Goal: Navigation & Orientation: Understand site structure

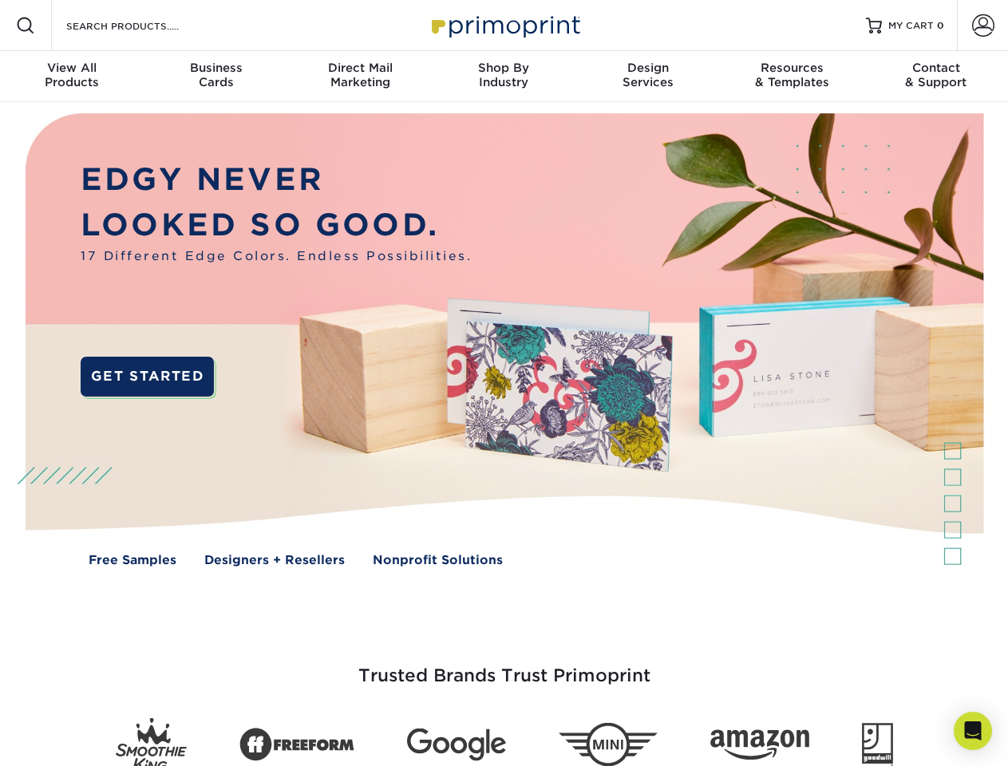
click at [504, 383] on img at bounding box center [504, 351] width 998 height 499
click at [26, 26] on span at bounding box center [25, 25] width 19 height 19
click at [983, 26] on span at bounding box center [983, 25] width 22 height 22
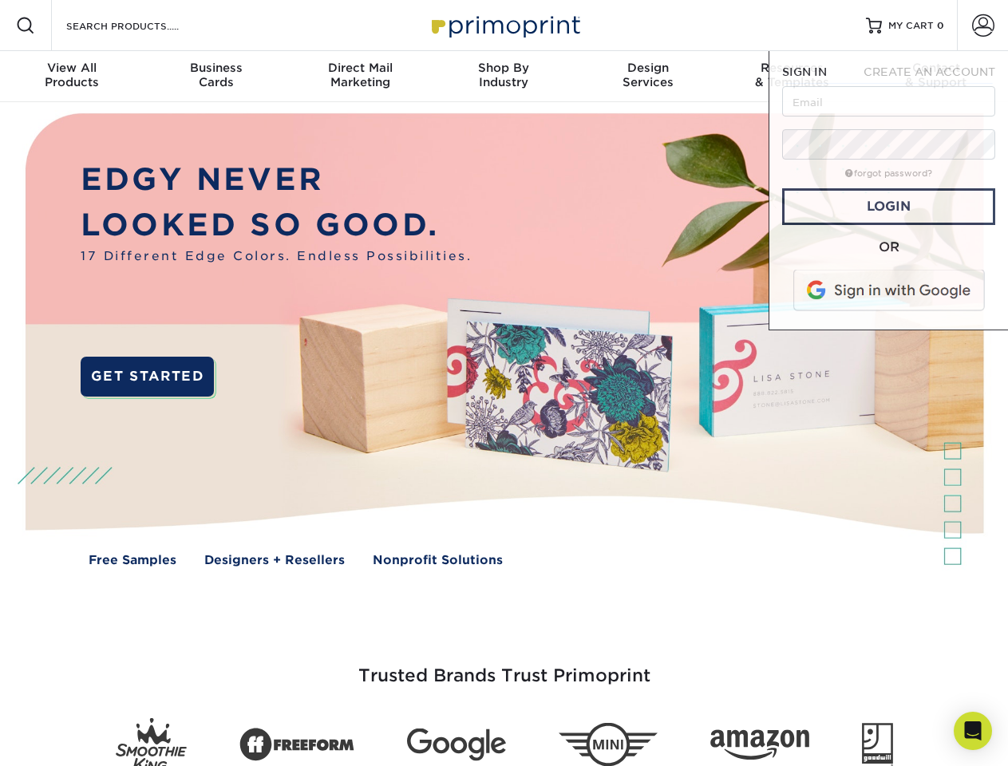
click at [72, 77] on div "View All Products" at bounding box center [72, 75] width 144 height 29
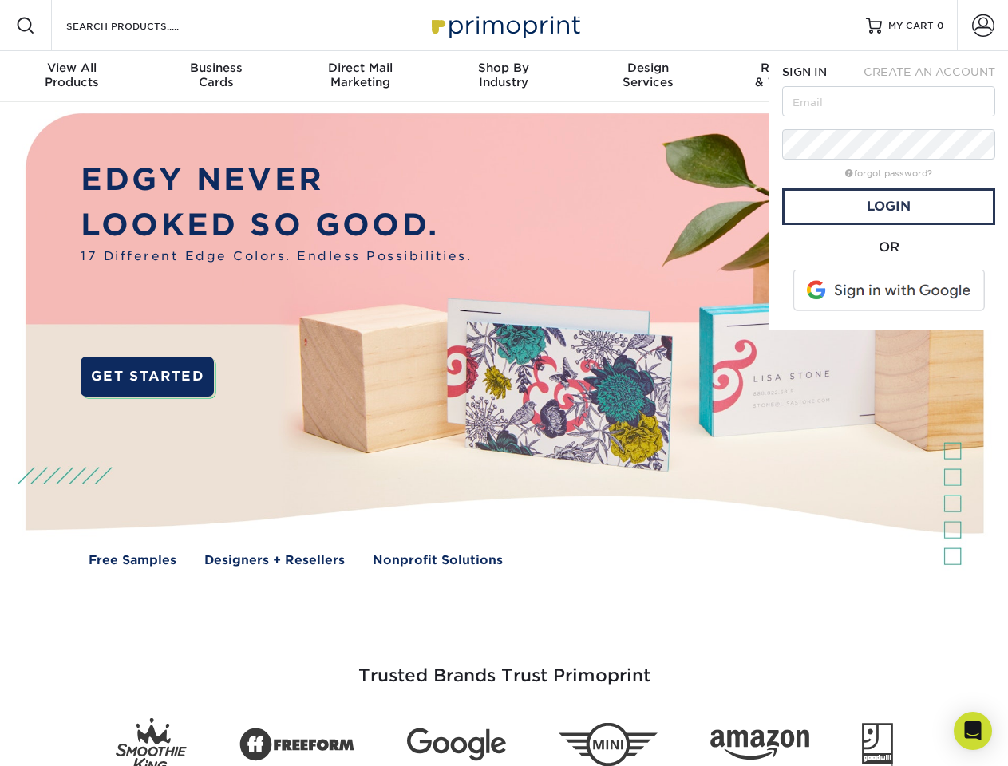
click at [216, 77] on div "Business Cards" at bounding box center [216, 75] width 144 height 29
click at [360, 77] on div "Direct Mail Marketing" at bounding box center [360, 75] width 144 height 29
click at [504, 77] on div "Shop By Industry" at bounding box center [504, 75] width 144 height 29
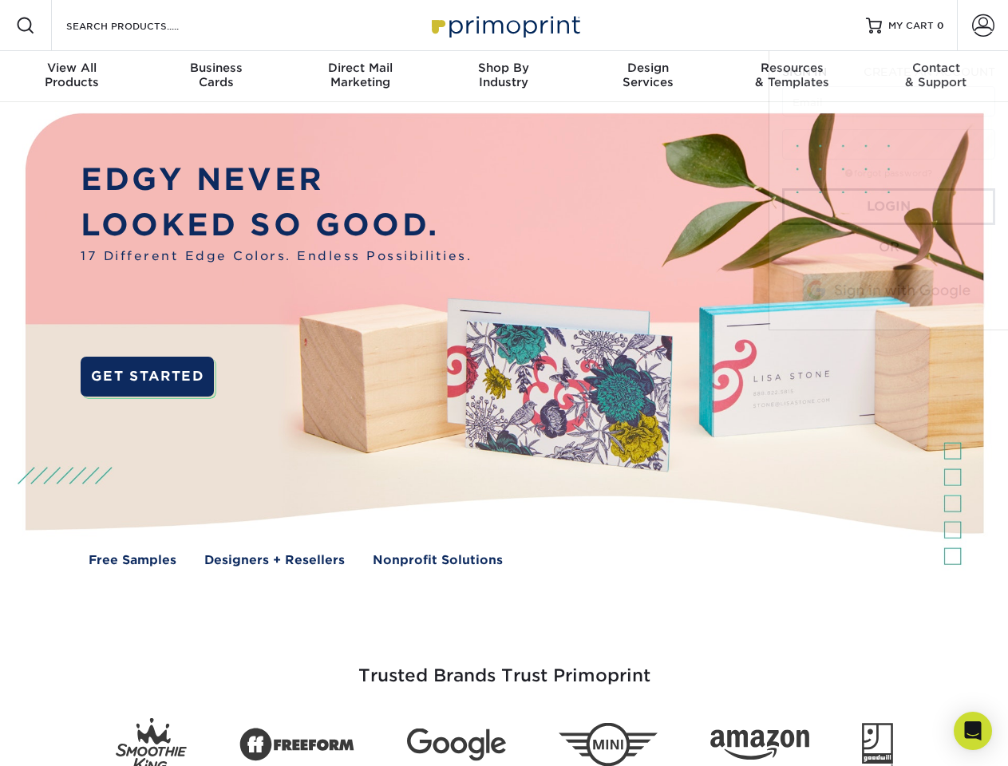
click at [648, 77] on div "Design Services" at bounding box center [648, 75] width 144 height 29
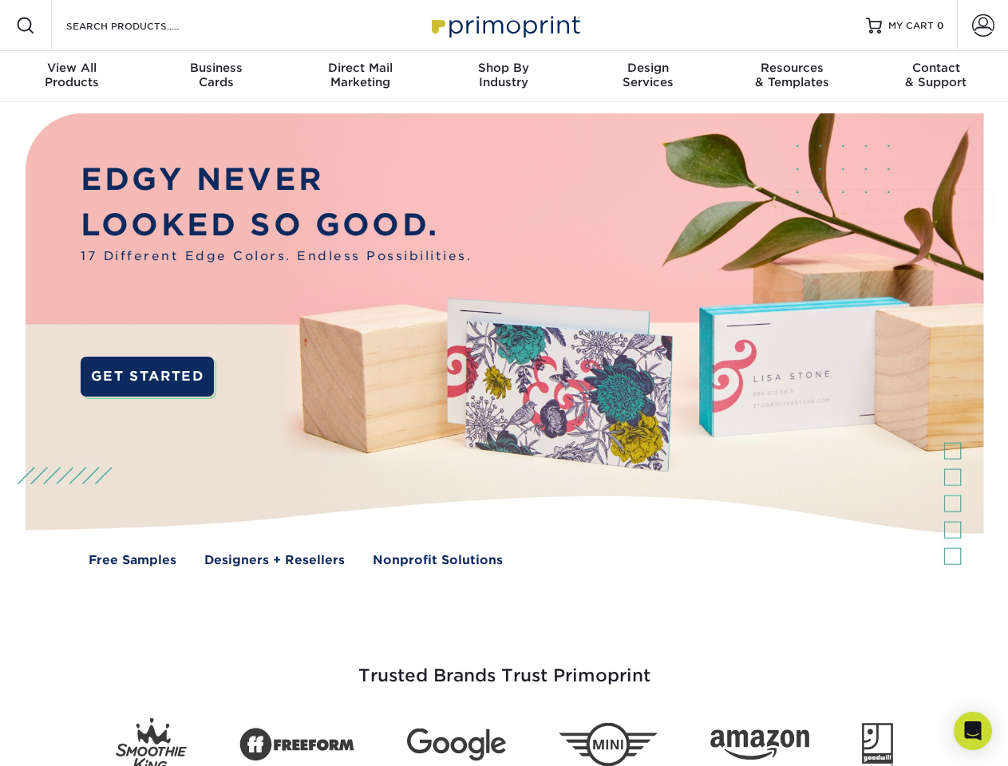
click at [792, 77] on span "SIGN IN" at bounding box center [804, 71] width 45 height 13
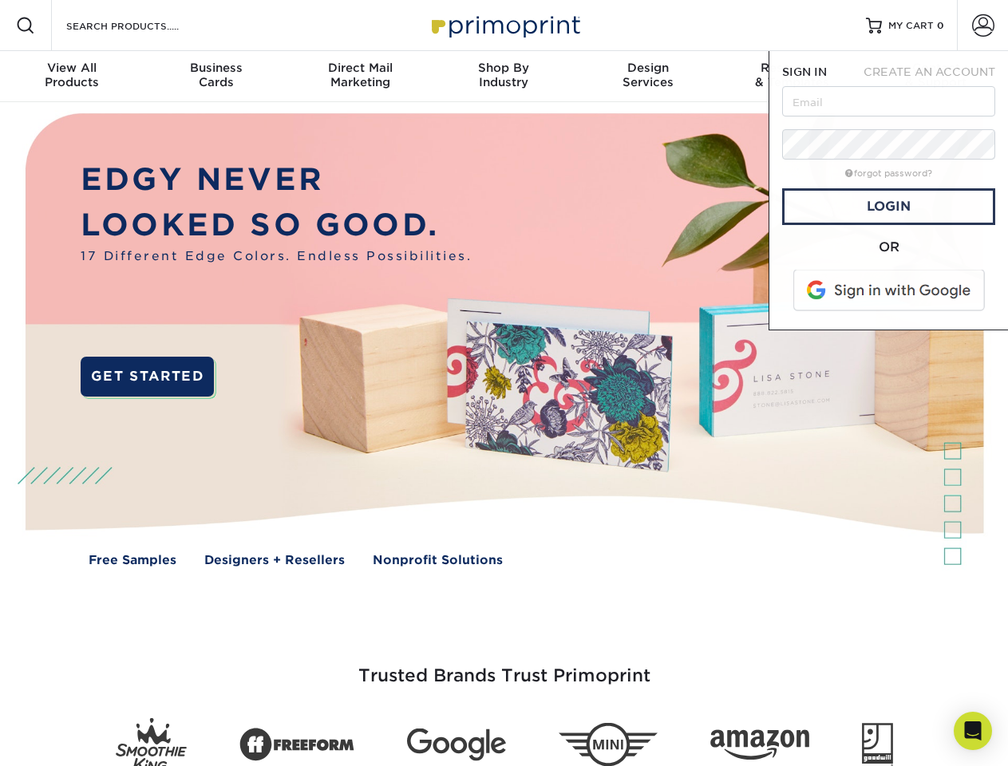
click at [936, 77] on div "Contact & Support" at bounding box center [937, 75] width 144 height 29
